Goal: Information Seeking & Learning: Find contact information

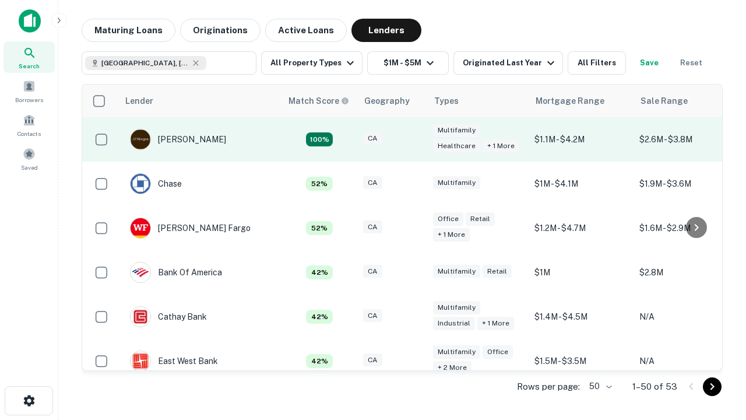
click at [414, 139] on div "CA" at bounding box center [392, 140] width 58 height 16
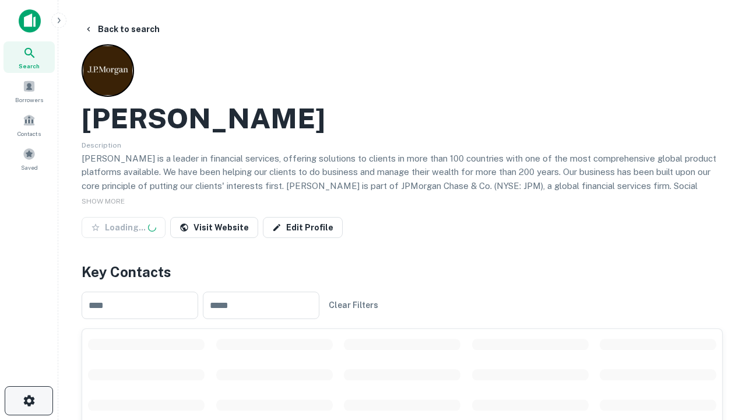
click at [29, 401] on icon "button" at bounding box center [29, 401] width 14 height 14
